Goal: Task Accomplishment & Management: Manage account settings

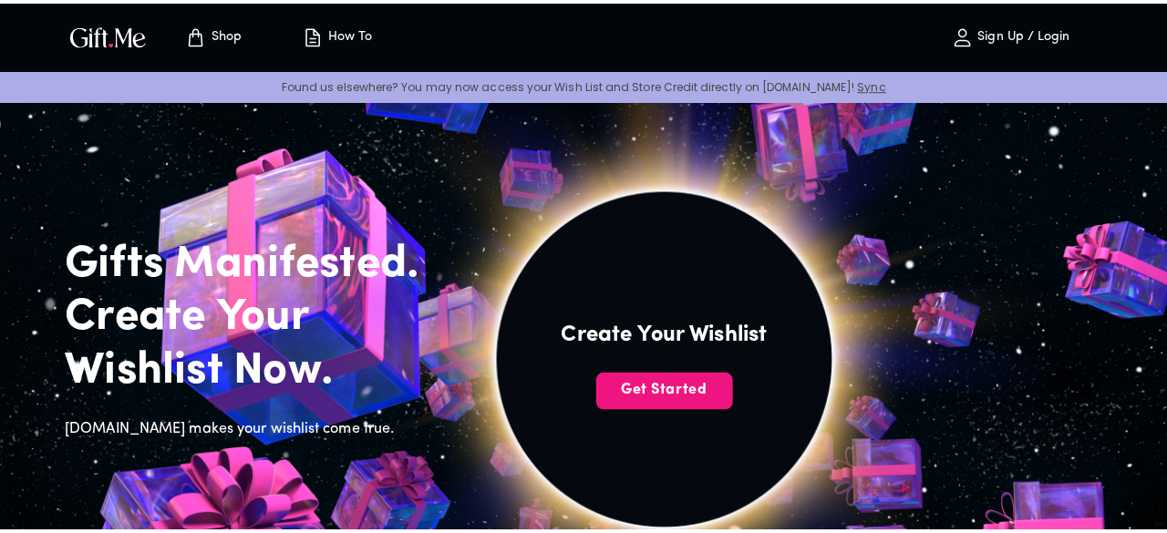
scroll to position [84, 0]
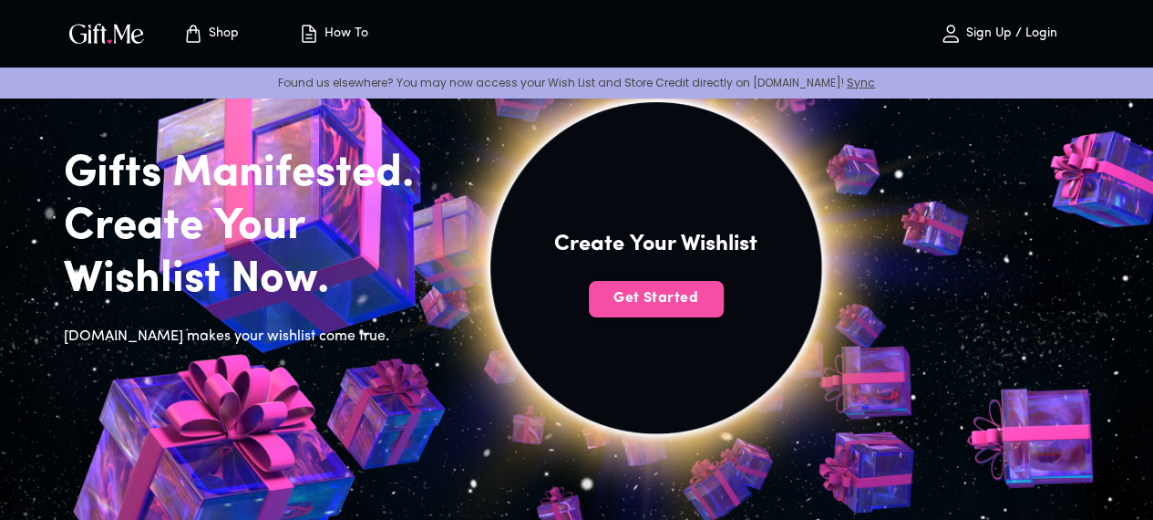
click at [718, 308] on span "Get Started" at bounding box center [656, 298] width 135 height 20
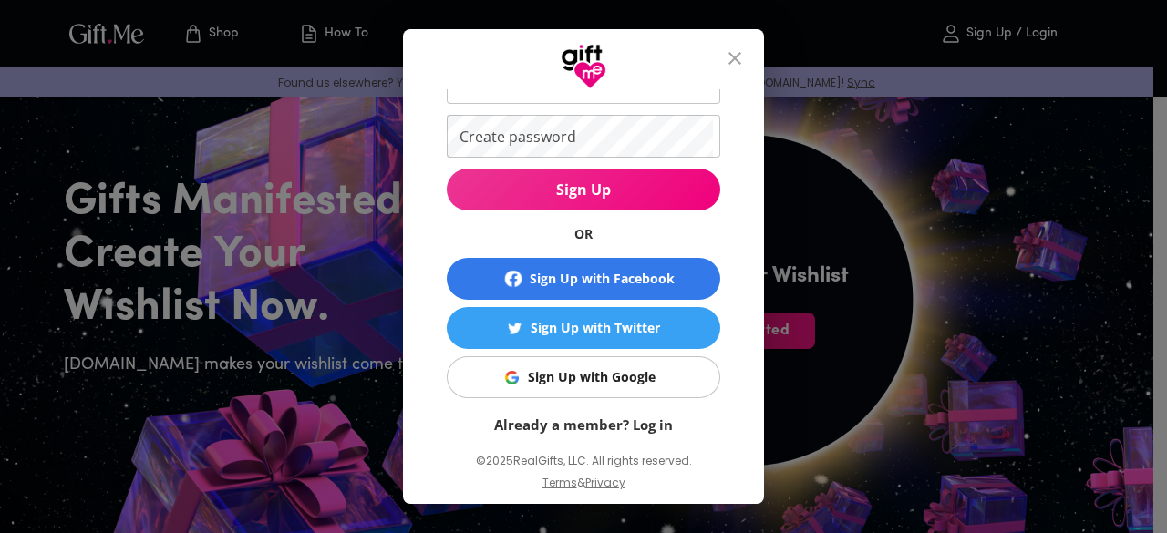
scroll to position [131, 0]
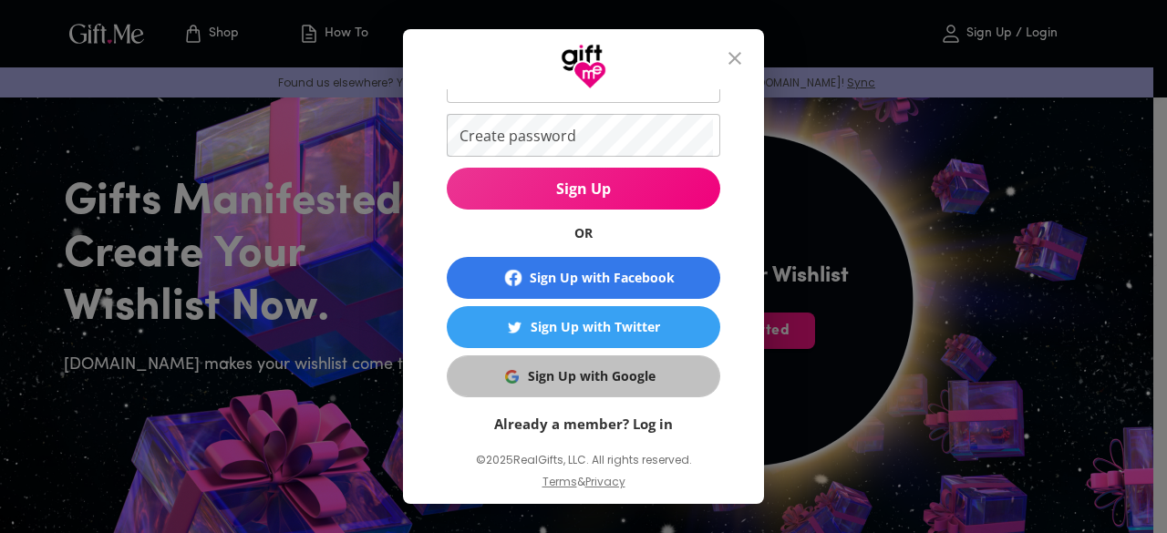
click at [613, 385] on div "Sign Up with Google" at bounding box center [592, 377] width 128 height 20
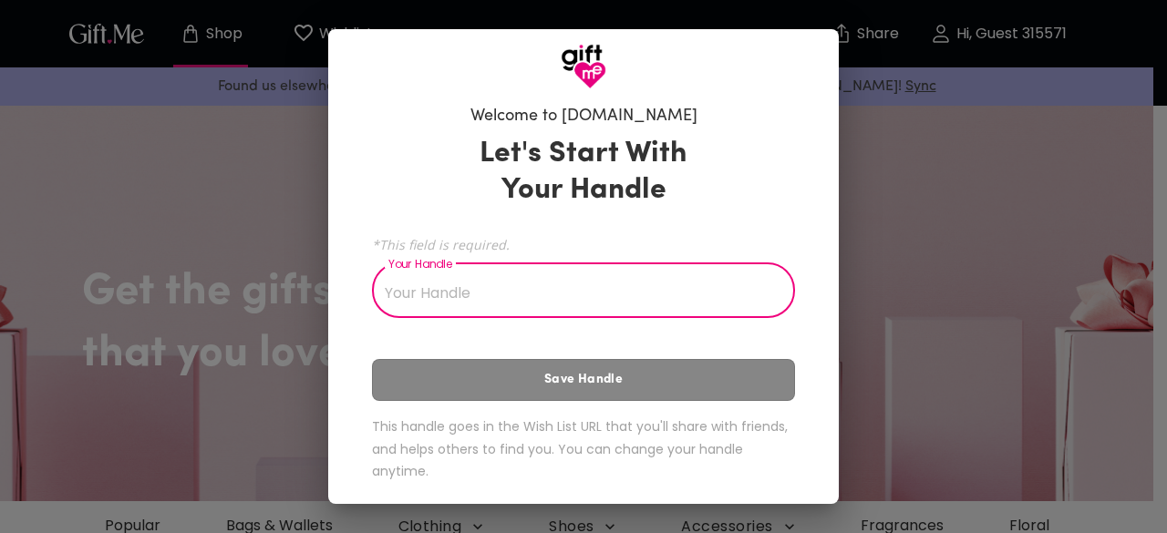
scroll to position [6, 0]
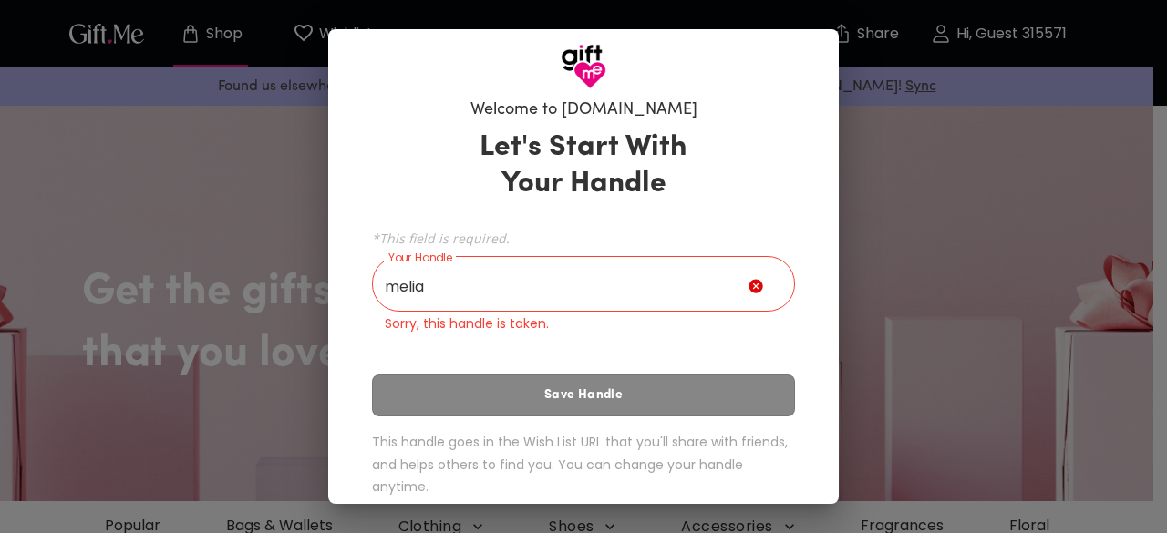
click at [507, 412] on div "Let's Start With Your Handle *This field is required. Your Handle melia Your Ha…" at bounding box center [583, 316] width 423 height 391
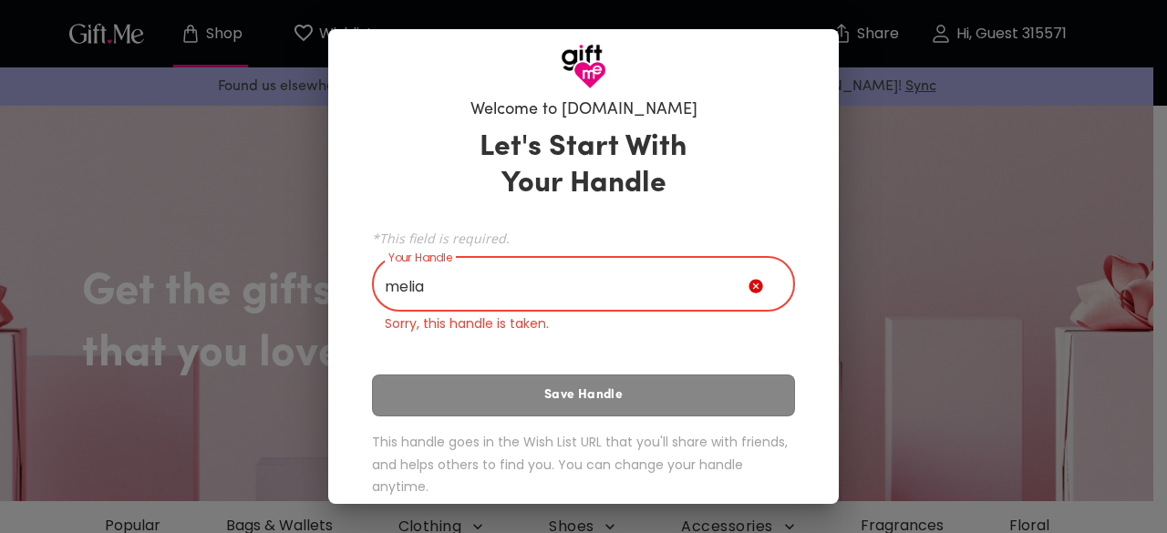
click at [498, 297] on input "melia" at bounding box center [560, 286] width 377 height 51
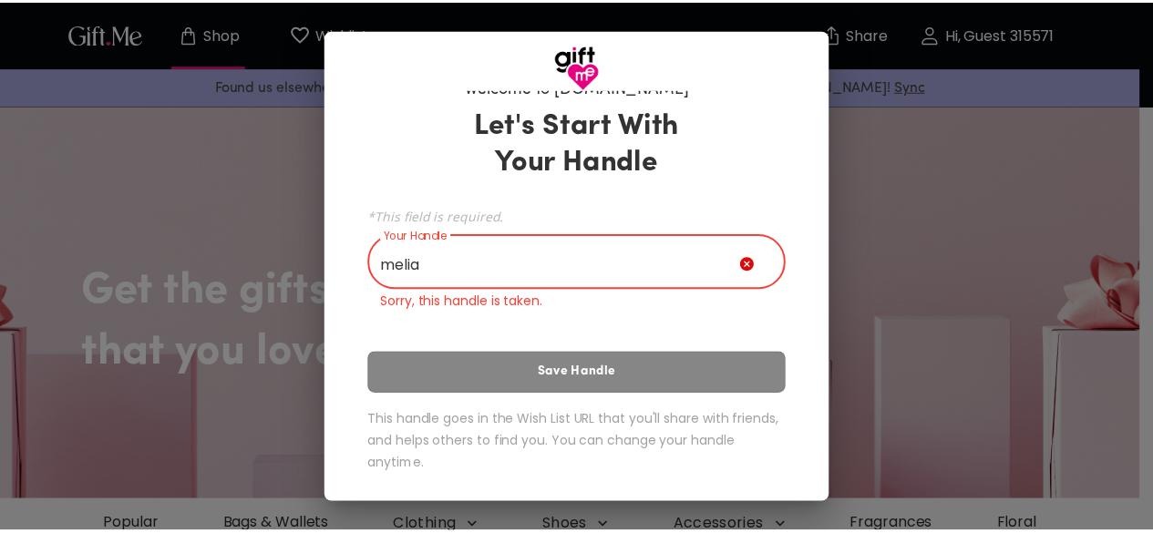
scroll to position [0, 0]
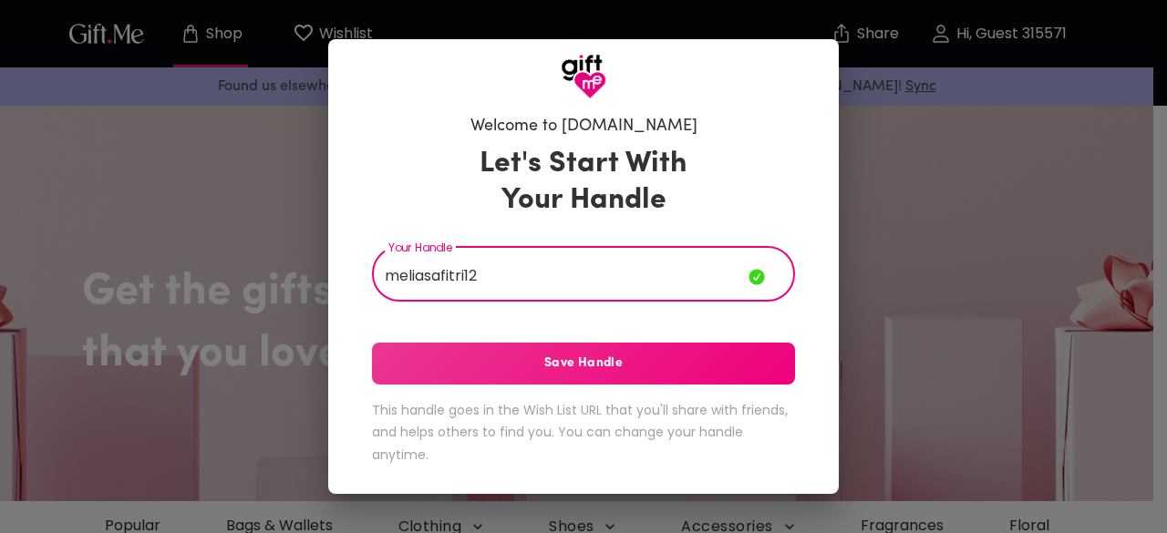
type input "meliasafitri12"
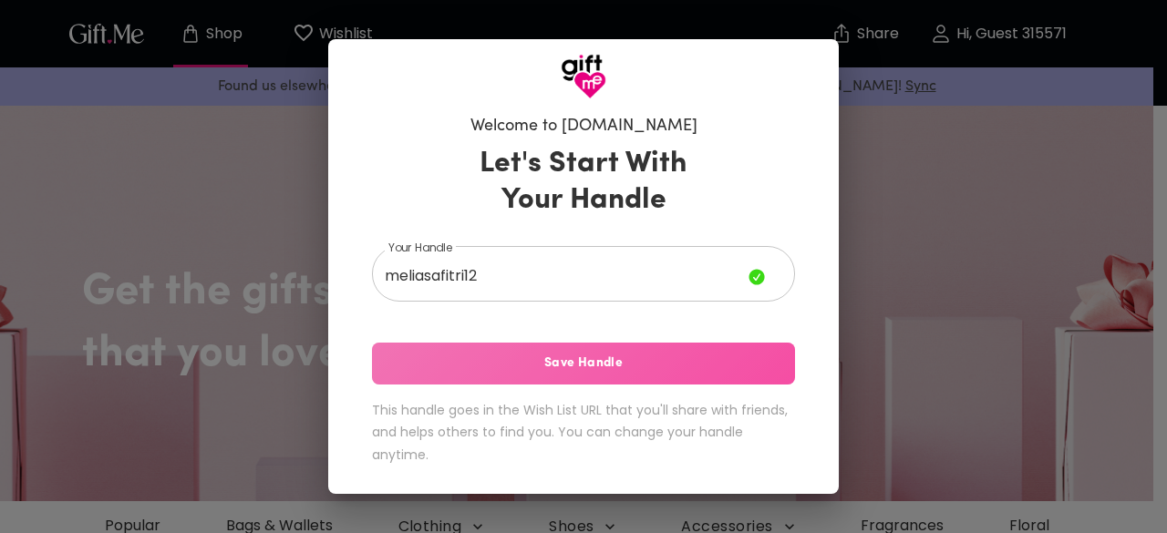
click at [627, 357] on span "Save Handle" at bounding box center [583, 364] width 423 height 20
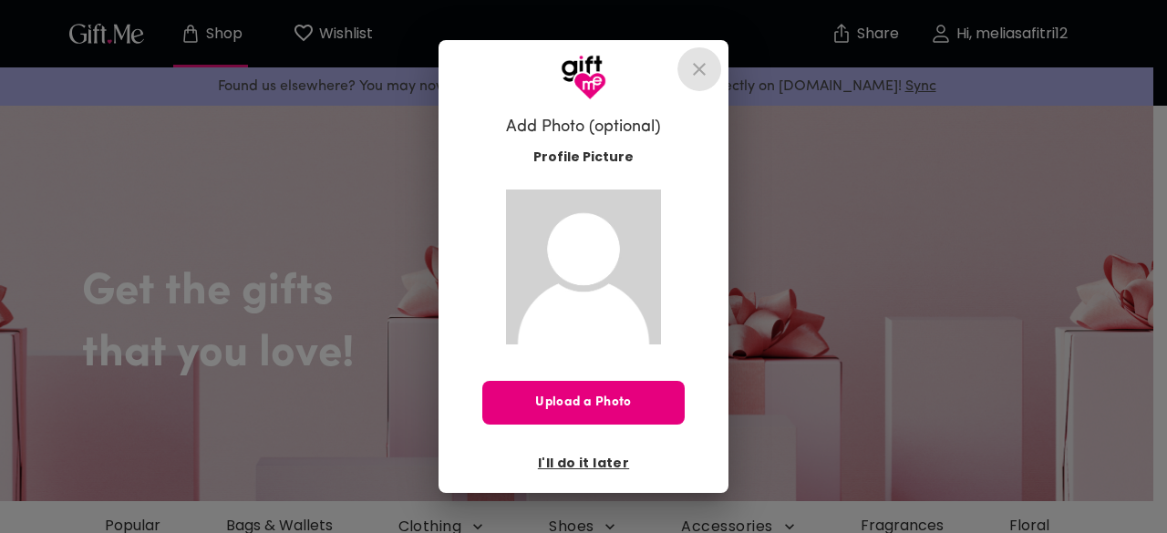
click at [703, 61] on icon "close" at bounding box center [699, 69] width 22 height 22
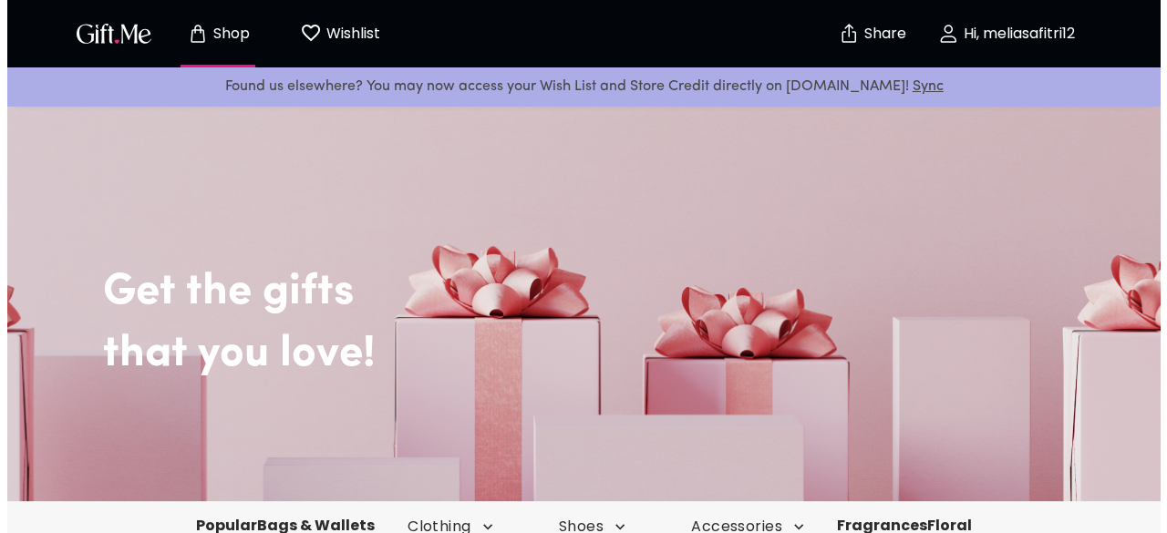
scroll to position [262, 0]
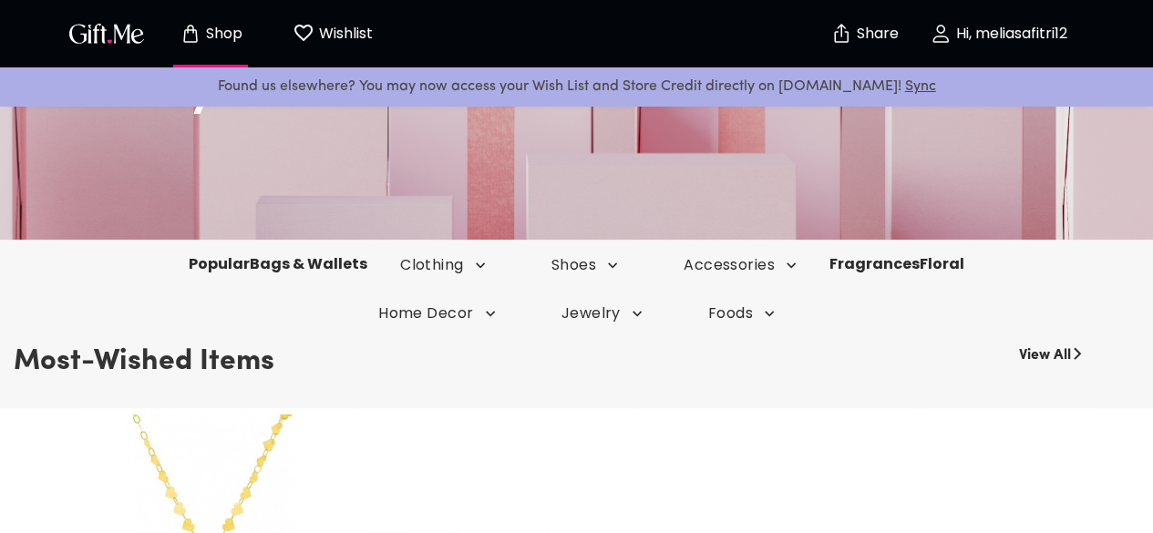
click at [109, 42] on img "button" at bounding box center [107, 33] width 82 height 26
